Goal: Task Accomplishment & Management: Complete application form

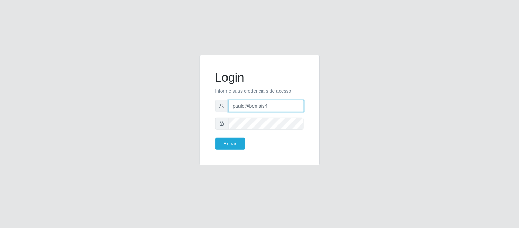
drag, startPoint x: 269, startPoint y: 108, endPoint x: 234, endPoint y: 107, distance: 34.9
click at [234, 107] on input "paulo@bemais4" at bounding box center [267, 106] width 76 height 12
type input "juliomarques@extrabom"
click at [215, 138] on button "Entrar" at bounding box center [230, 144] width 30 height 12
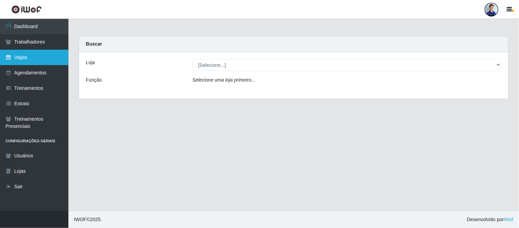
click at [26, 55] on link "Vagas" at bounding box center [34, 57] width 68 height 15
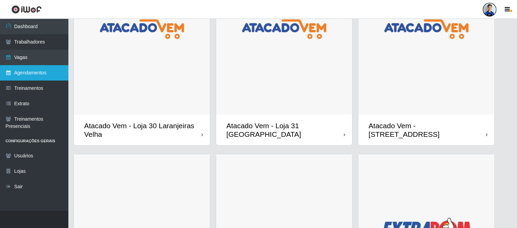
scroll to position [88, 0]
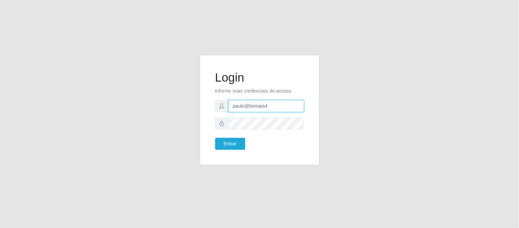
drag, startPoint x: 270, startPoint y: 104, endPoint x: 220, endPoint y: 106, distance: 50.0
click at [220, 106] on div "paulo@bemais4" at bounding box center [259, 106] width 89 height 12
paste input "edinete.alves@hiperqueiroz.com.br"
type input "edinete.alves@hiperqueiroz.com.br"
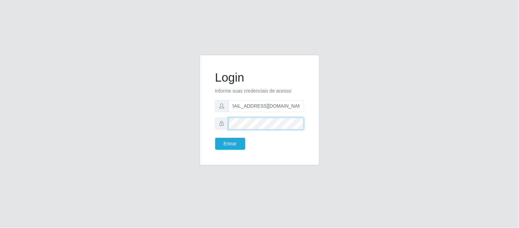
scroll to position [0, 0]
click at [223, 125] on div at bounding box center [259, 123] width 89 height 12
click at [228, 138] on button "Entrar" at bounding box center [230, 144] width 30 height 12
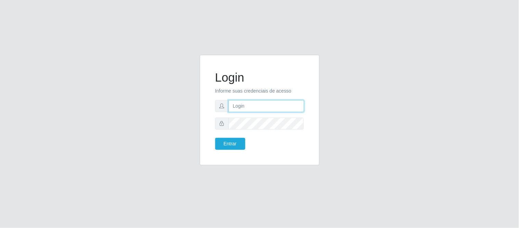
type input "paulo@bemais4"
drag, startPoint x: 270, startPoint y: 104, endPoint x: 212, endPoint y: 103, distance: 58.2
click at [212, 103] on div "Login Informe suas credenciais de acesso paulo@bemais4 Entrar" at bounding box center [259, 109] width 103 height 93
click at [194, 37] on div "Login Informe suas credenciais de acesso Entrar" at bounding box center [259, 114] width 519 height 228
click at [258, 104] on input "text" at bounding box center [267, 106] width 76 height 12
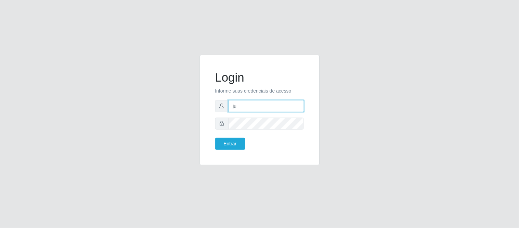
type input "j"
click at [253, 28] on div "Login Informe suas credenciais de acesso Entrar" at bounding box center [259, 114] width 519 height 228
click at [253, 108] on input "text" at bounding box center [267, 106] width 76 height 12
type input "juliomarques@extrabom"
click at [215, 138] on button "Entrar" at bounding box center [230, 144] width 30 height 12
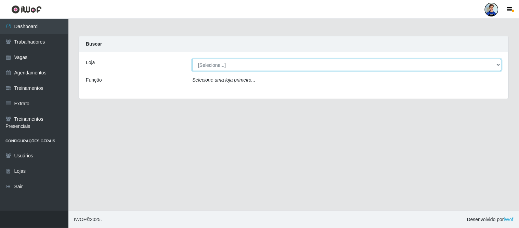
click at [235, 65] on select "[Selecione...] Atacado Vem - [GEOGRAPHIC_DATA] 30 Laranjeiras Velha Atacado Vem…" at bounding box center [346, 65] width 309 height 12
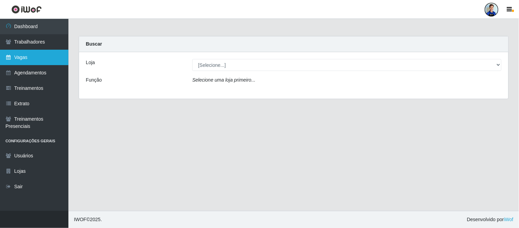
click at [26, 58] on link "Vagas" at bounding box center [34, 57] width 68 height 15
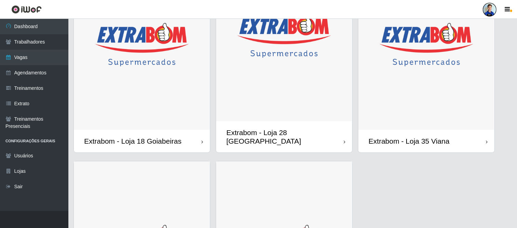
scroll to position [646, 0]
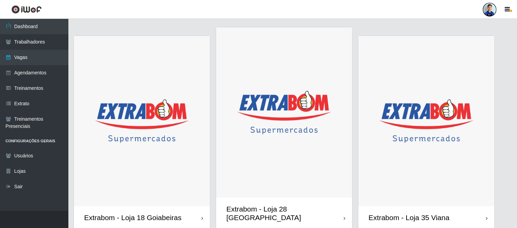
click at [398, 137] on img at bounding box center [427, 121] width 136 height 170
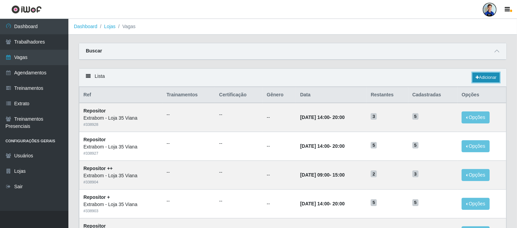
click at [478, 80] on link "Adicionar" at bounding box center [486, 78] width 27 height 10
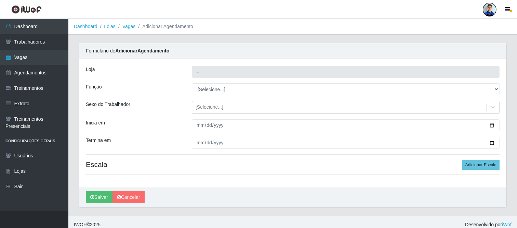
type input "Extrabom - Loja 35 Viana"
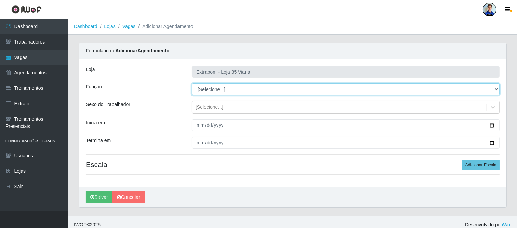
click at [224, 91] on select "[Selecione...] Repositor Repositor + Repositor ++" at bounding box center [346, 89] width 308 height 12
click at [205, 93] on select "[Selecione...] Repositor Repositor + Repositor ++" at bounding box center [346, 89] width 308 height 12
select select "24"
click at [192, 83] on select "[Selecione...] Repositor Repositor + Repositor ++" at bounding box center [346, 89] width 308 height 12
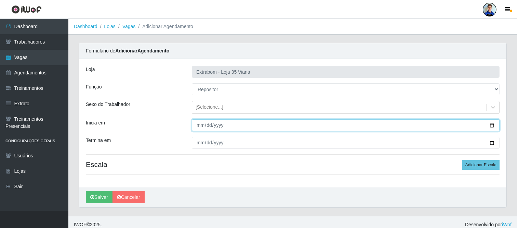
click at [194, 123] on input "Inicia em" at bounding box center [346, 125] width 308 height 12
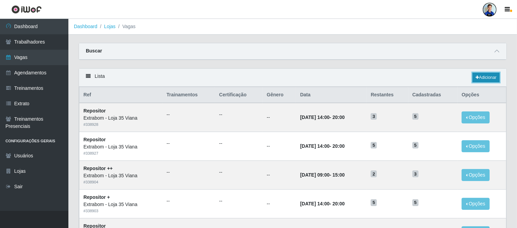
click at [484, 82] on link "Adicionar" at bounding box center [486, 78] width 27 height 10
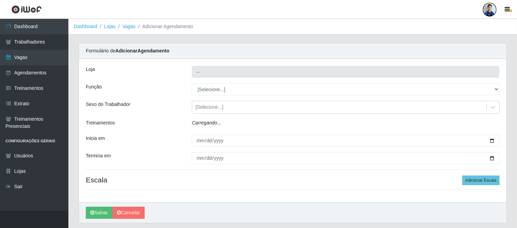
type input "Extrabom - Loja 35 Viana"
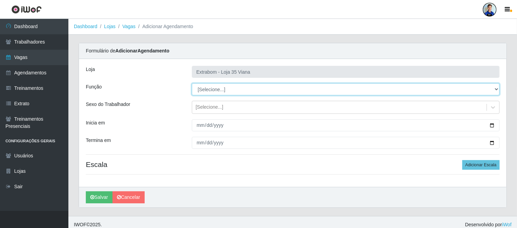
click at [210, 89] on select "[Selecione...] Repositor Repositor + Repositor ++" at bounding box center [346, 89] width 308 height 12
select select "24"
click at [192, 83] on select "[Selecione...] Repositor Repositor + Repositor ++" at bounding box center [346, 89] width 308 height 12
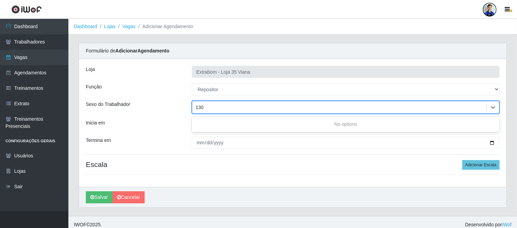
type input "13"
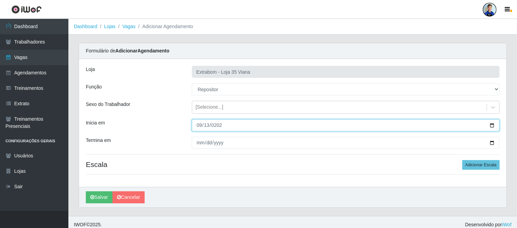
type input "2025-09-13"
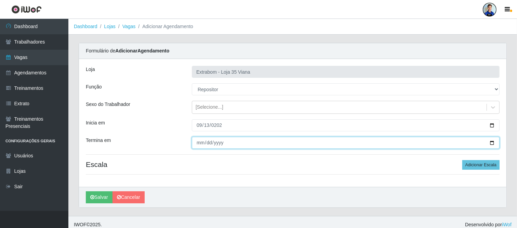
click at [196, 141] on input "Termina em" at bounding box center [346, 143] width 308 height 12
type input "2025-11-30"
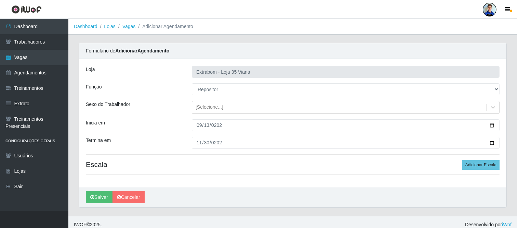
click at [175, 118] on div "Loja Extrabom - Loja 35 Viana Função [Selecione...] Repositor Repositor + Repos…" at bounding box center [293, 123] width 428 height 128
click at [212, 107] on div "[Selecione...]" at bounding box center [210, 107] width 28 height 7
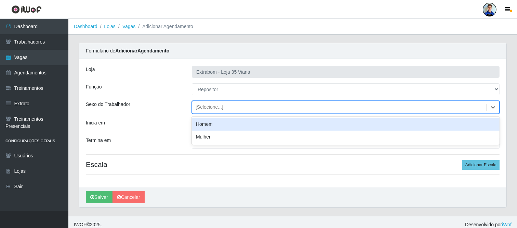
click at [212, 107] on div "[Selecione...]" at bounding box center [210, 107] width 28 height 7
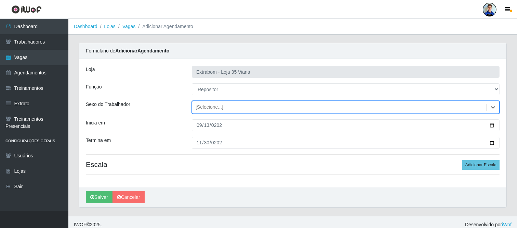
click at [175, 103] on div "Sexo do Trabalhador" at bounding box center [134, 107] width 106 height 13
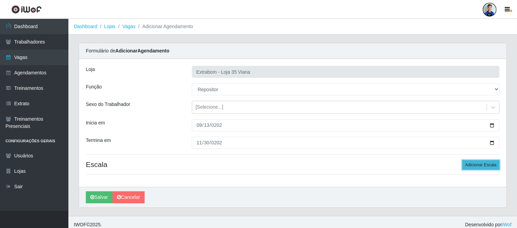
click at [483, 165] on button "Adicionar Escala" at bounding box center [481, 165] width 37 height 10
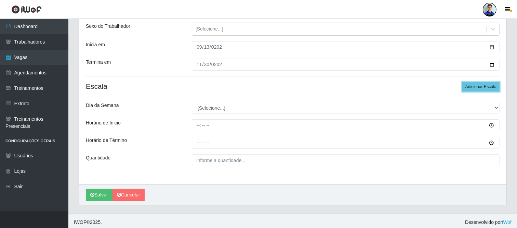
scroll to position [81, 0]
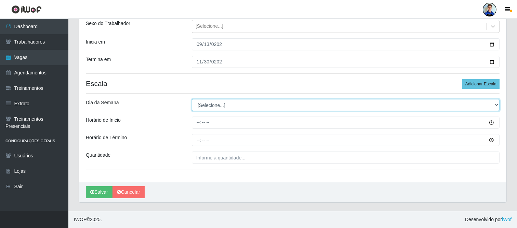
click at [241, 107] on select "[Selecione...] Segunda Terça Quarta Quinta Sexta Sábado Domingo" at bounding box center [346, 105] width 308 height 12
select select "4"
click at [192, 99] on select "[Selecione...] Segunda Terça Quarta Quinta Sexta Sábado Domingo" at bounding box center [346, 105] width 308 height 12
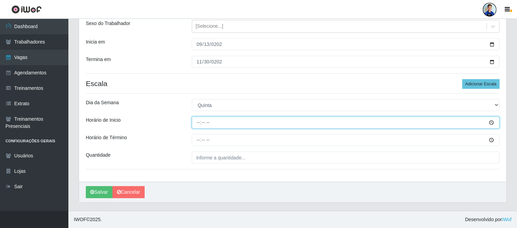
type input "14:00"
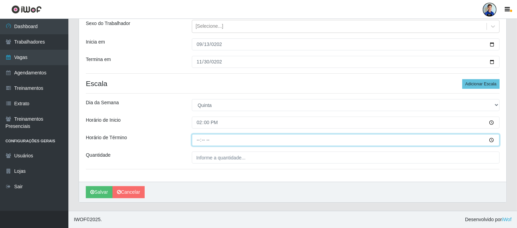
type input "20:00"
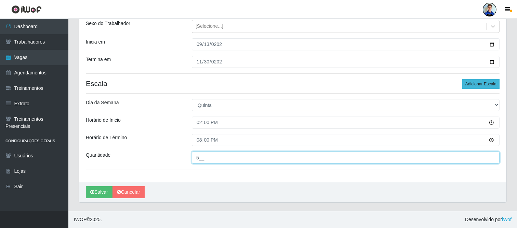
type input "5__"
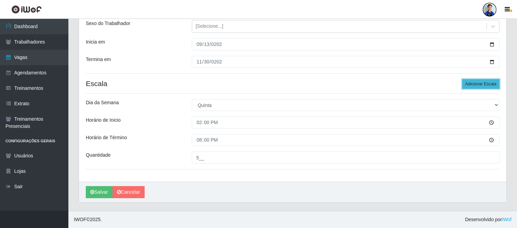
click at [474, 81] on button "Adicionar Escala" at bounding box center [481, 84] width 37 height 10
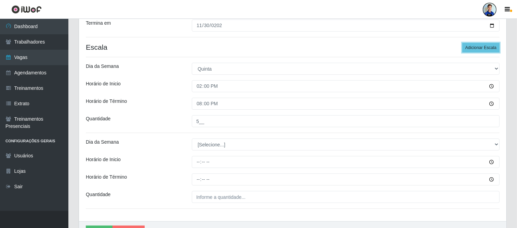
scroll to position [119, 0]
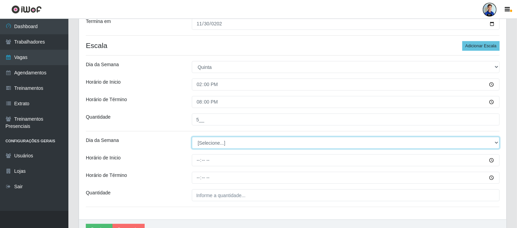
click at [209, 146] on select "[Selecione...] Segunda Terça Quarta Quinta Sexta Sábado Domingo" at bounding box center [346, 143] width 308 height 12
select select "5"
click at [192, 137] on select "[Selecione...] Segunda Terça Quarta Quinta Sexta Sábado Domingo" at bounding box center [346, 143] width 308 height 12
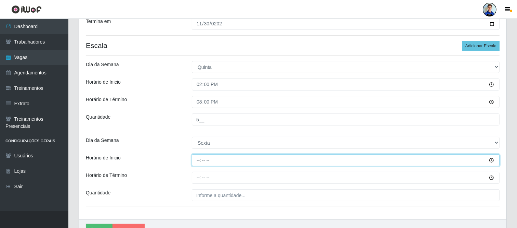
click at [197, 159] on input "Horário de Inicio" at bounding box center [346, 160] width 308 height 12
type input "14:00"
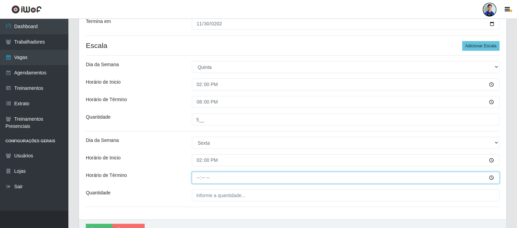
type input "20:00"
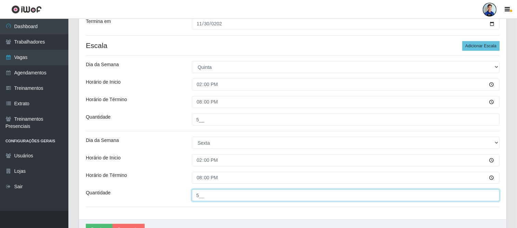
type input "5__"
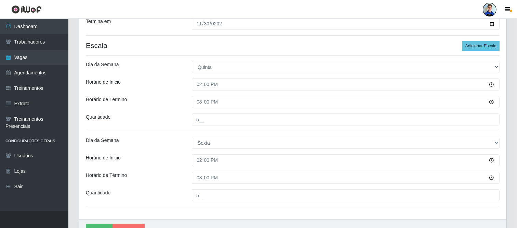
click at [185, 157] on div "Horário de Inicio" at bounding box center [134, 160] width 106 height 12
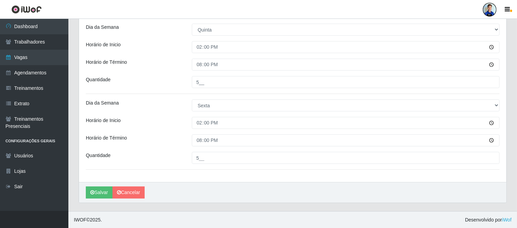
scroll to position [156, 0]
click at [101, 191] on button "Salvar" at bounding box center [99, 192] width 27 height 12
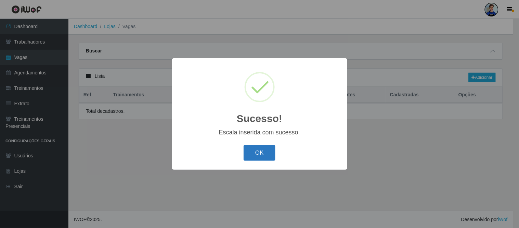
click at [255, 149] on button "OK" at bounding box center [260, 153] width 32 height 16
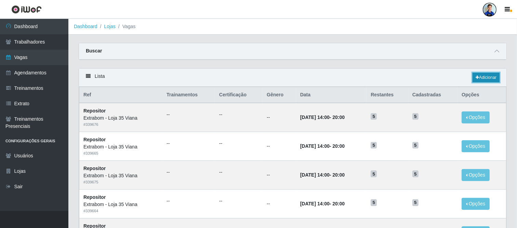
click at [484, 78] on link "Adicionar" at bounding box center [486, 78] width 27 height 10
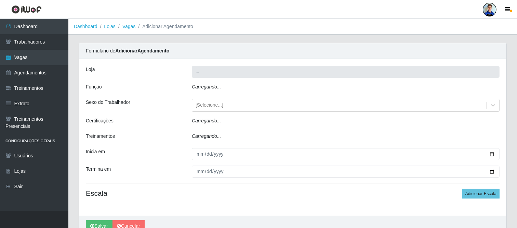
type input "Extrabom - Loja 35 Viana"
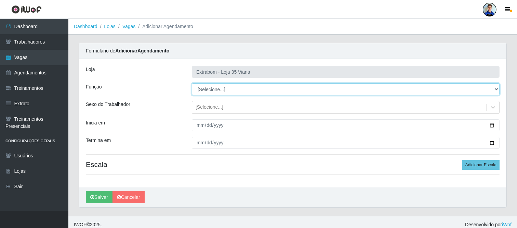
click at [203, 91] on select "[Selecione...] Repositor Repositor + Repositor ++" at bounding box center [346, 89] width 308 height 12
select select "82"
click at [192, 83] on select "[Selecione...] Repositor Repositor + Repositor ++" at bounding box center [346, 89] width 308 height 12
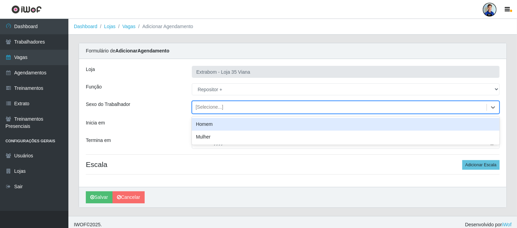
click at [204, 108] on div "[Selecione...]" at bounding box center [210, 107] width 28 height 7
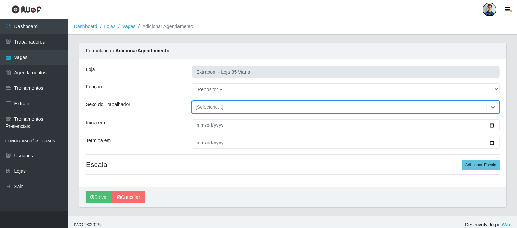
click at [204, 108] on div "[Selecione...]" at bounding box center [210, 107] width 28 height 7
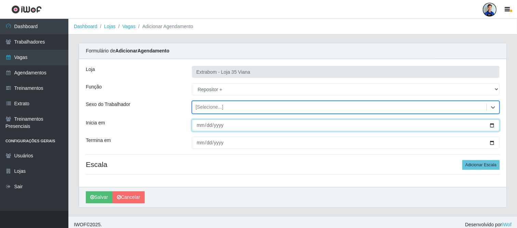
click at [201, 125] on input "Inicia em" at bounding box center [346, 125] width 308 height 12
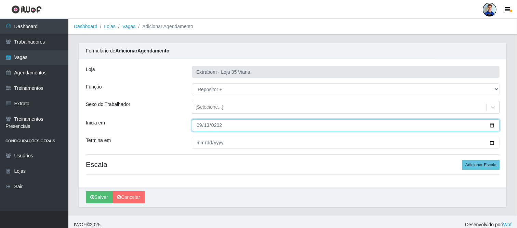
type input "2025-09-13"
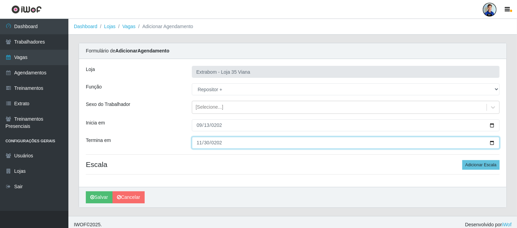
type input "2025-11-30"
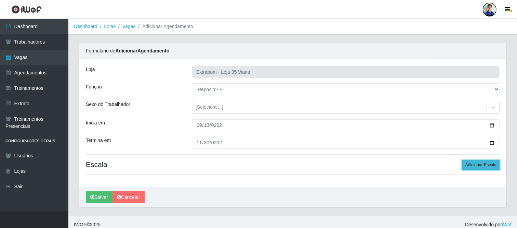
click at [477, 164] on button "Adicionar Escala" at bounding box center [481, 165] width 37 height 10
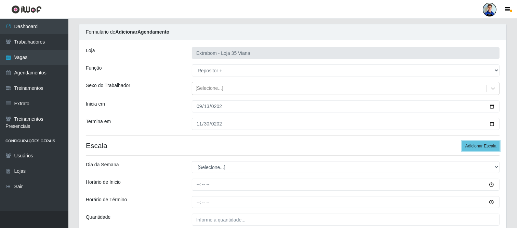
scroll to position [38, 0]
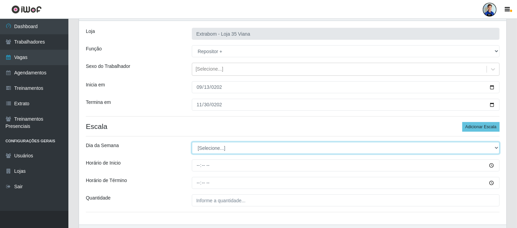
click at [230, 147] on select "[Selecione...] Segunda Terça Quarta Quinta Sexta Sábado Domingo" at bounding box center [346, 148] width 308 height 12
select select "6"
click at [192, 142] on select "[Selecione...] Segunda Terça Quarta Quinta Sexta Sábado Domingo" at bounding box center [346, 148] width 308 height 12
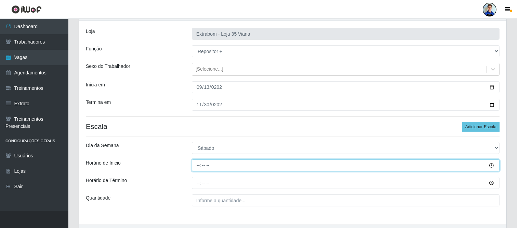
click at [199, 163] on input "Horário de Inicio" at bounding box center [346, 165] width 308 height 12
type input "14:00"
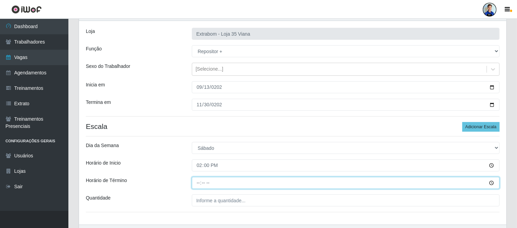
type input "20:00"
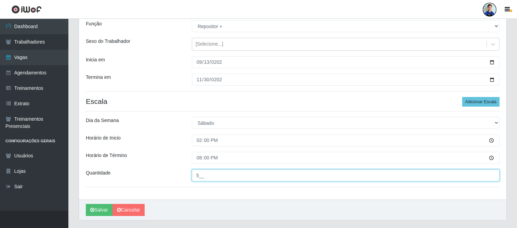
scroll to position [76, 0]
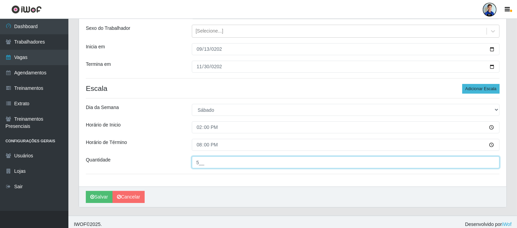
type input "5__"
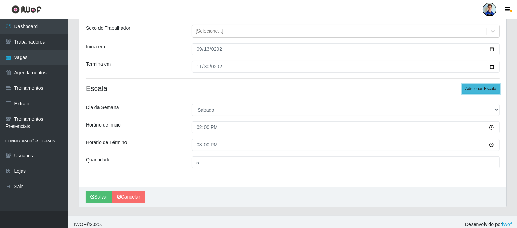
click at [478, 90] on button "Adicionar Escala" at bounding box center [481, 89] width 37 height 10
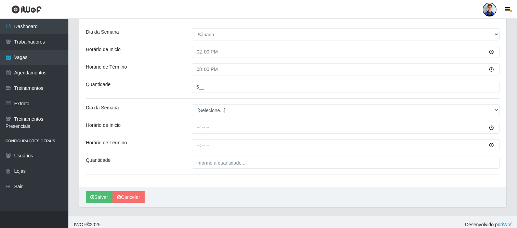
scroll to position [152, 0]
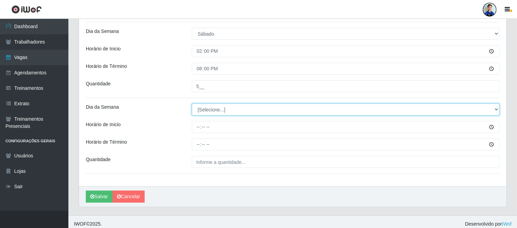
click at [233, 110] on select "[Selecione...] Segunda Terça Quarta Quinta Sexta Sábado Domingo" at bounding box center [346, 109] width 308 height 12
select select "0"
click at [192, 103] on select "[Selecione...] Segunda Terça Quarta Quinta Sexta Sábado Domingo" at bounding box center [346, 109] width 308 height 12
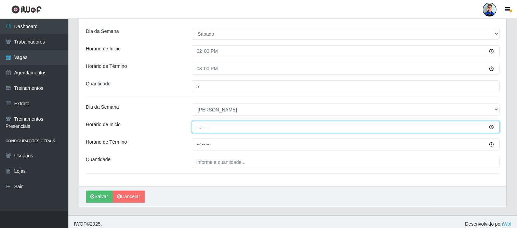
click at [199, 127] on input "Horário de Inicio" at bounding box center [346, 127] width 308 height 12
type input "09:00"
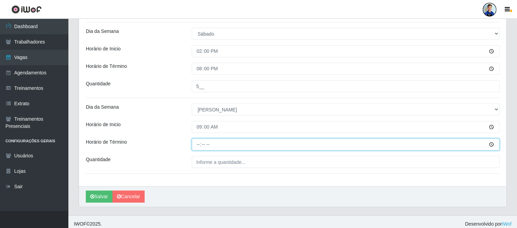
type input "16:00"
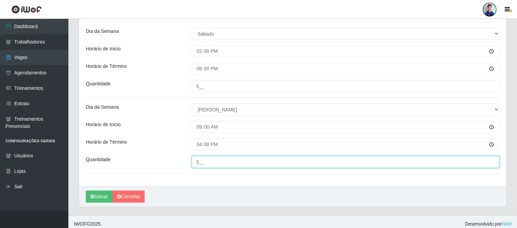
type input "5__"
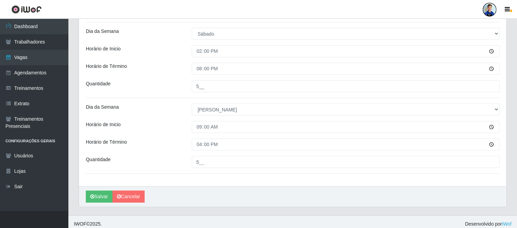
click at [169, 128] on div "Horário de Inicio" at bounding box center [134, 127] width 106 height 12
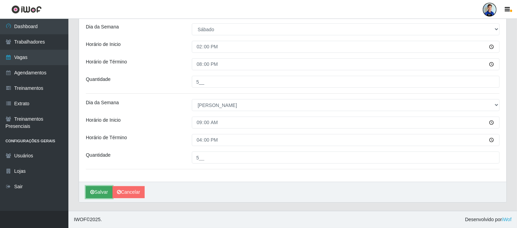
click at [103, 195] on button "Salvar" at bounding box center [99, 192] width 27 height 12
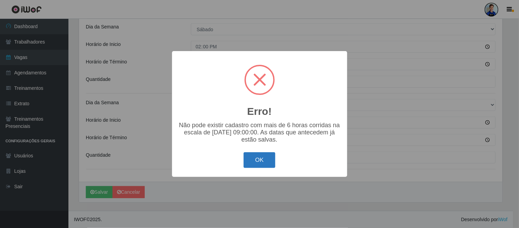
click at [255, 159] on button "OK" at bounding box center [260, 160] width 32 height 16
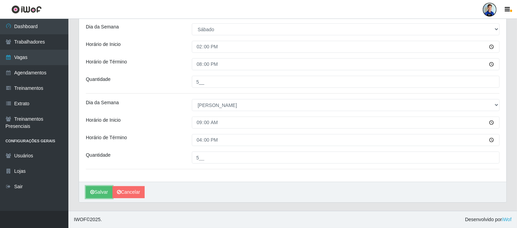
scroll to position [118, 0]
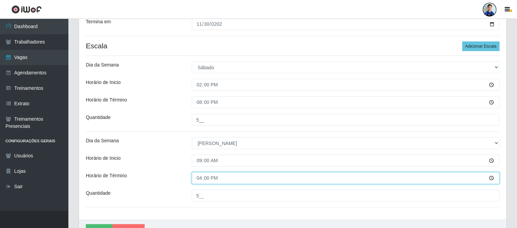
click at [199, 176] on input "16:00" at bounding box center [346, 178] width 308 height 12
type input "15:00"
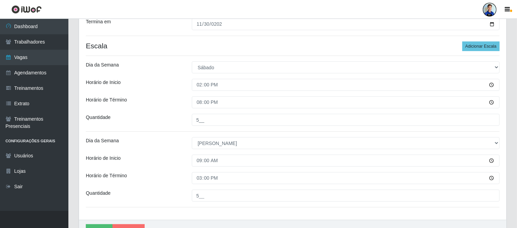
click at [124, 143] on div "Dia da Semana" at bounding box center [134, 143] width 106 height 12
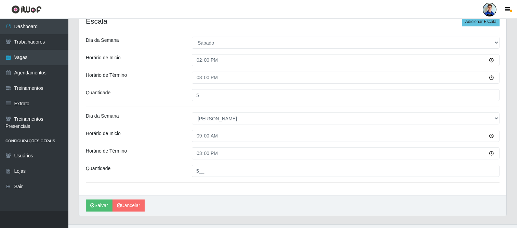
scroll to position [156, 0]
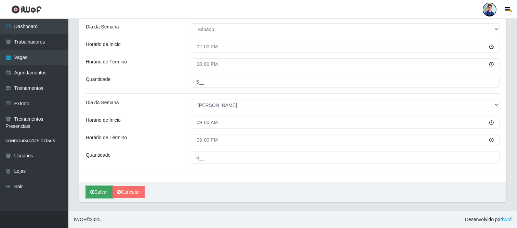
click at [107, 189] on button "Salvar" at bounding box center [99, 192] width 27 height 12
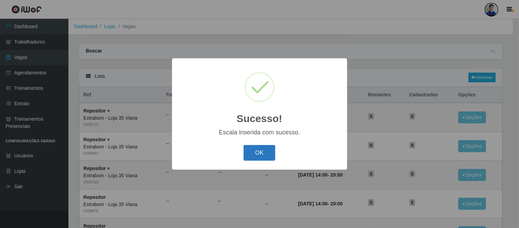
click at [250, 152] on button "OK" at bounding box center [260, 153] width 32 height 16
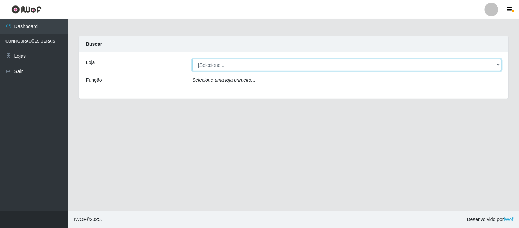
click at [211, 65] on select "[Selecione...] Atacado Vem - [GEOGRAPHIC_DATA] 30 Laranjeiras Velha Atacado Vem…" at bounding box center [346, 65] width 309 height 12
drag, startPoint x: 211, startPoint y: 65, endPoint x: 214, endPoint y: 55, distance: 10.4
click at [211, 65] on select "[Selecione...] Atacado Vem - [GEOGRAPHIC_DATA] 30 Laranjeiras Velha Atacado Vem…" at bounding box center [346, 65] width 309 height 12
